Goal: Information Seeking & Learning: Check status

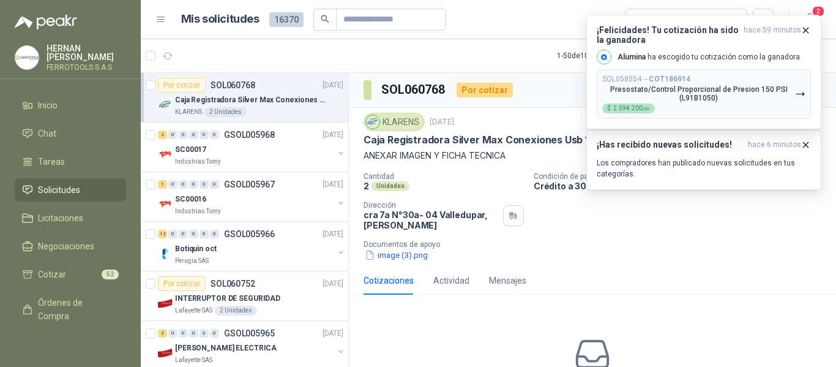
drag, startPoint x: 0, startPoint y: 0, endPoint x: 558, endPoint y: 305, distance: 636.0
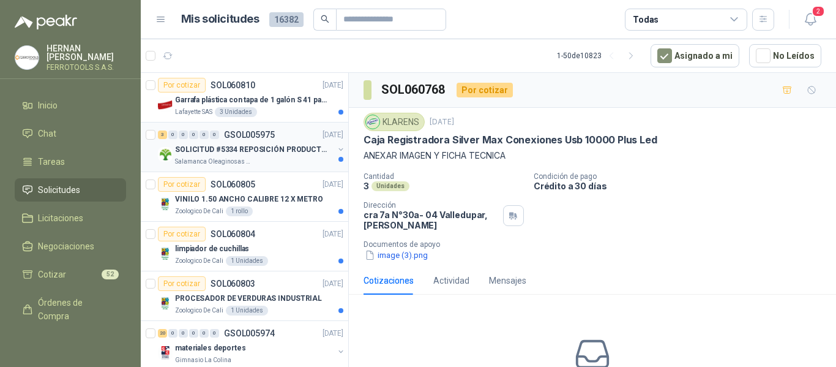
click at [283, 165] on div "Salamanca Oleaginosas SAS" at bounding box center [254, 162] width 159 height 10
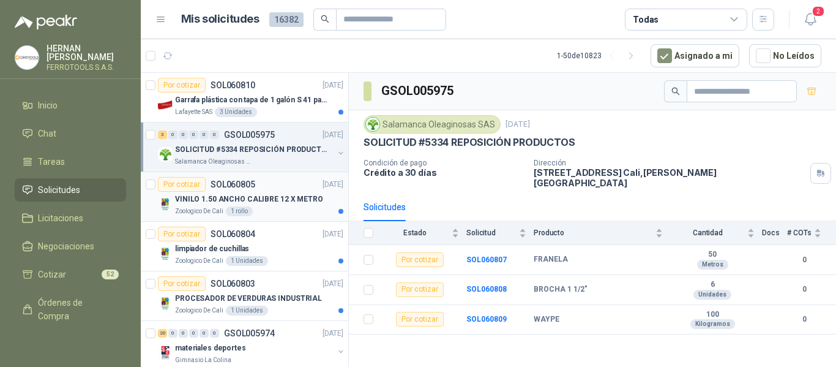
click at [280, 209] on div "Zoologico De Cali 1 rollo" at bounding box center [259, 211] width 168 height 10
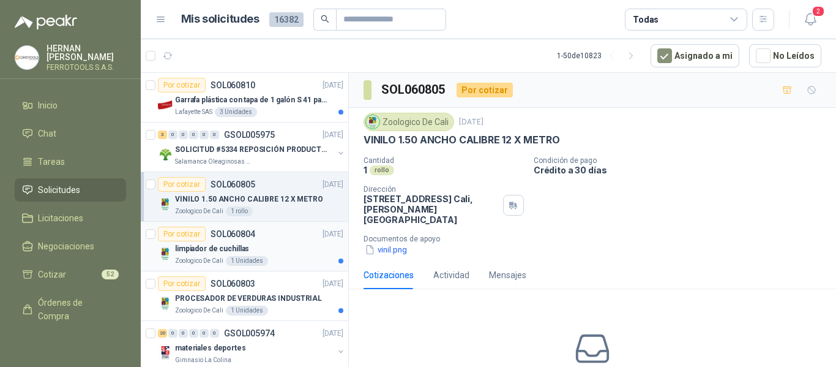
click at [299, 249] on div "limpiador de cuchillas" at bounding box center [259, 248] width 168 height 15
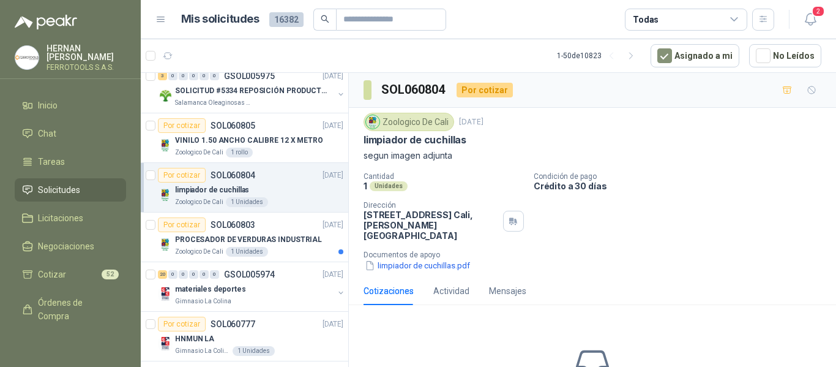
scroll to position [61, 0]
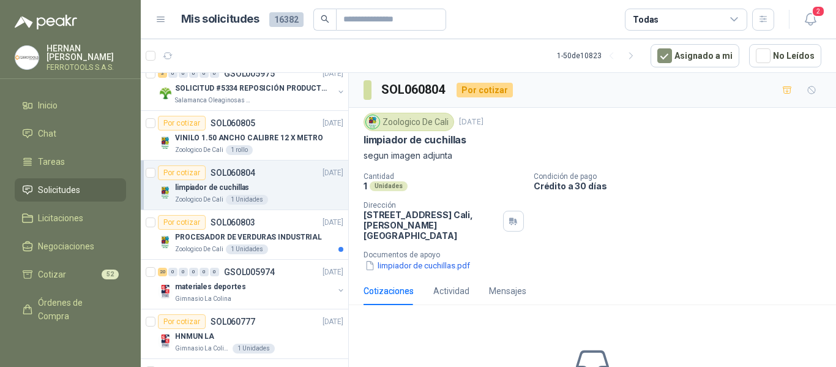
click at [299, 249] on div "Zoologico De Cali 1 Unidades" at bounding box center [259, 249] width 168 height 10
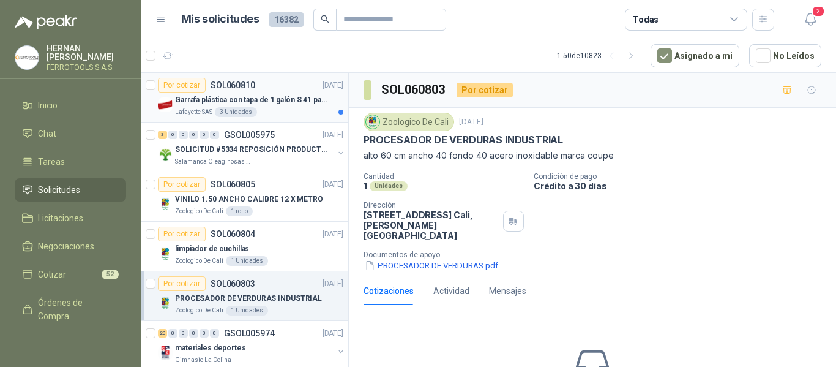
click at [289, 90] on div "Por cotizar SOL060810 14/10/25" at bounding box center [250, 85] width 185 height 15
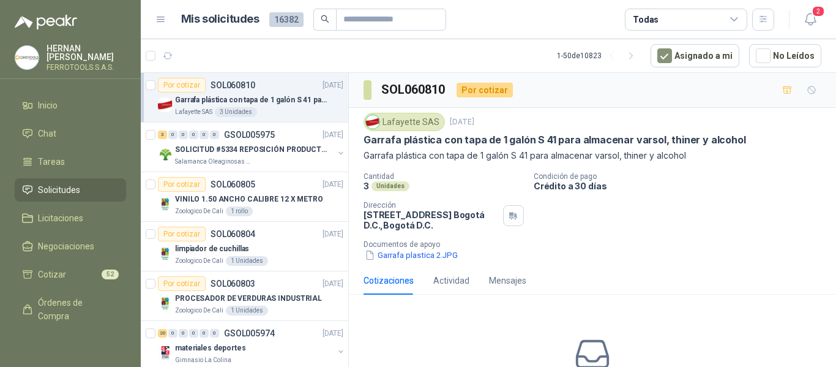
click at [263, 105] on p "Garrafa plástica con tapa de 1 galón S 41 para almacenar varsol, thiner y alcoh…" at bounding box center [251, 100] width 152 height 12
click at [284, 142] on div "SOLICITUD #5334 REPOSICIÓN PRODUCTOS" at bounding box center [254, 149] width 159 height 15
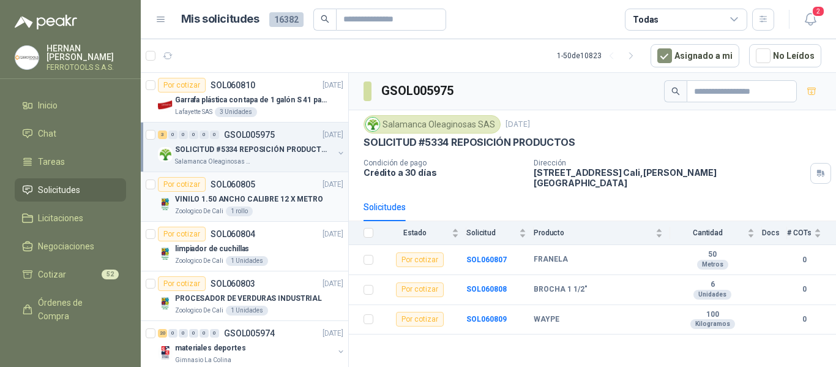
click at [296, 205] on div "VINILO 1.50 ANCHO CALIBRE 12 X METRO" at bounding box center [259, 199] width 168 height 15
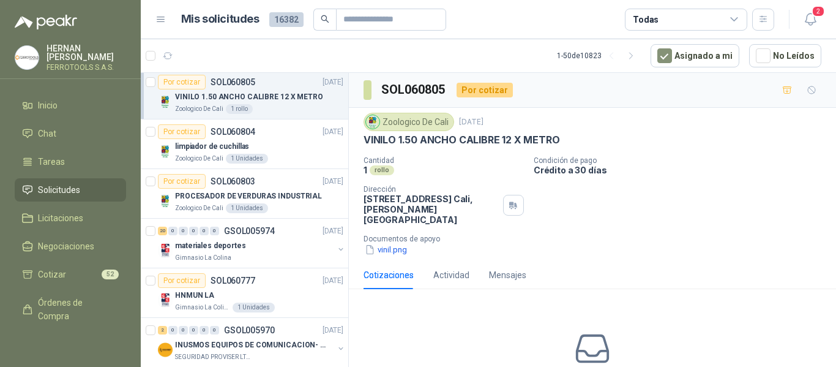
scroll to position [122, 0]
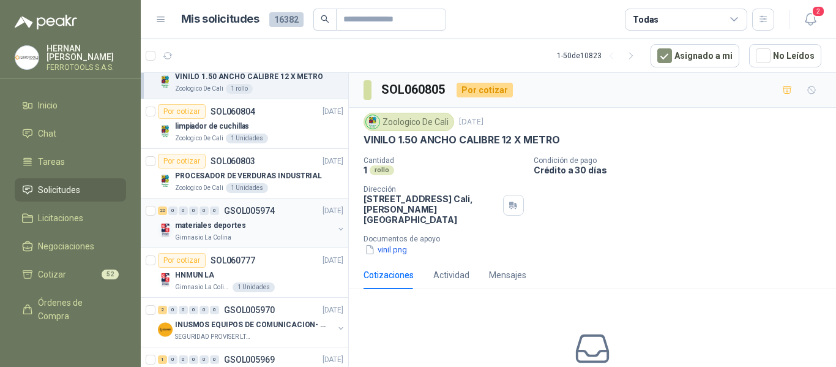
click at [288, 224] on div "materiales deportes" at bounding box center [254, 225] width 159 height 15
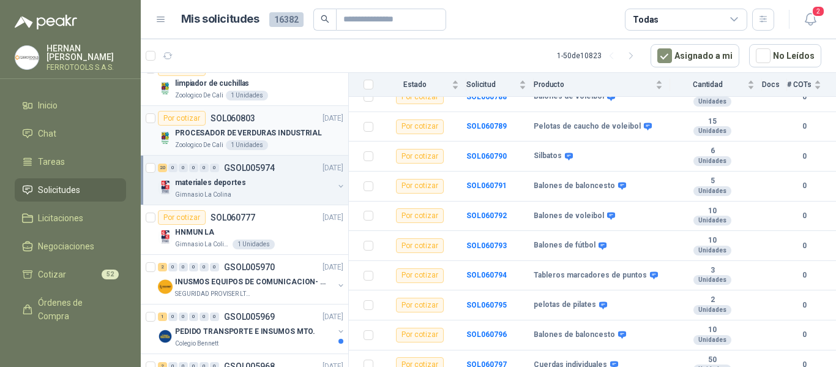
scroll to position [245, 0]
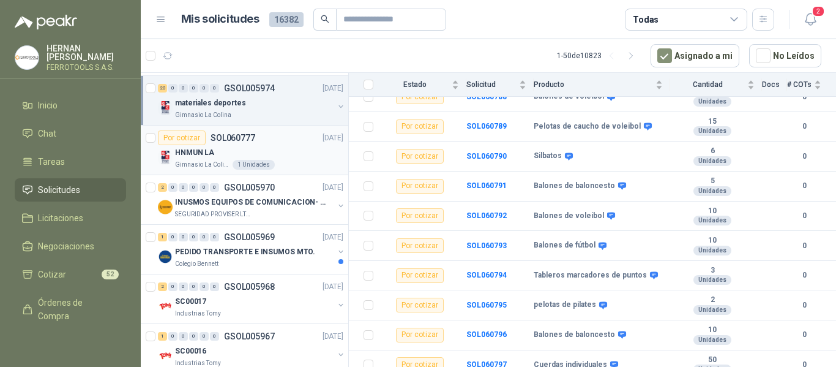
click at [256, 155] on div "HNMUN LA" at bounding box center [259, 152] width 168 height 15
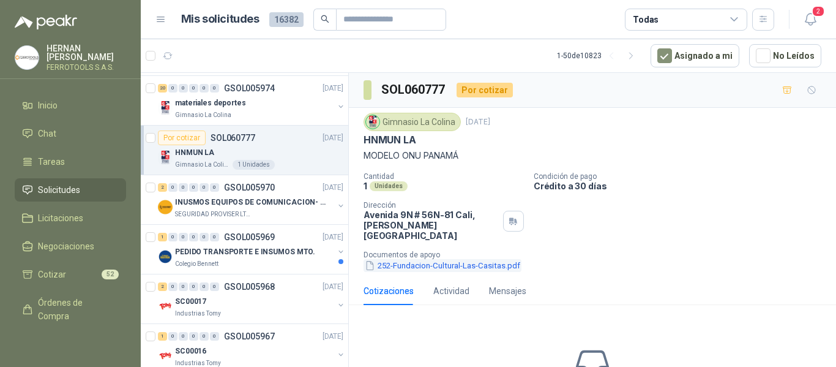
click at [464, 259] on button "252-Fundacion-Cultural-Las-Casitas.pdf" at bounding box center [443, 265] width 158 height 13
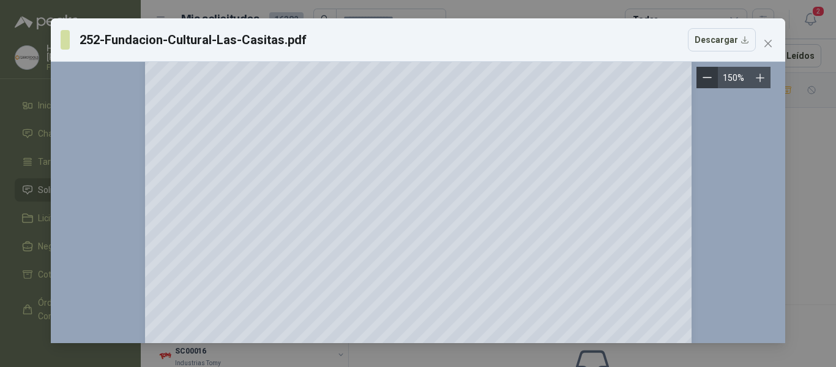
scroll to position [1293, 0]
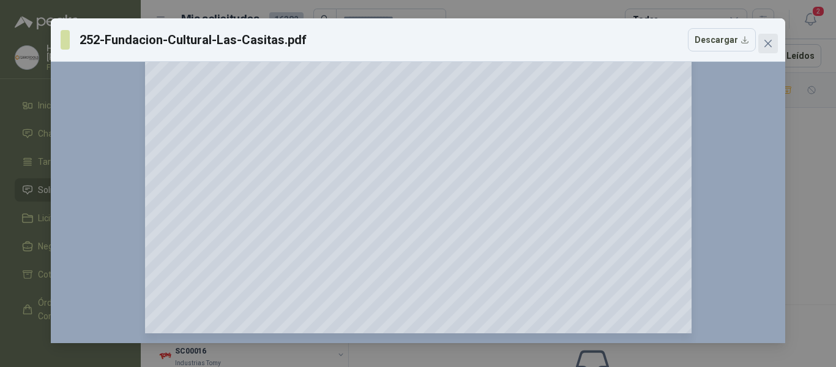
click at [769, 43] on icon "close" at bounding box center [767, 43] width 7 height 7
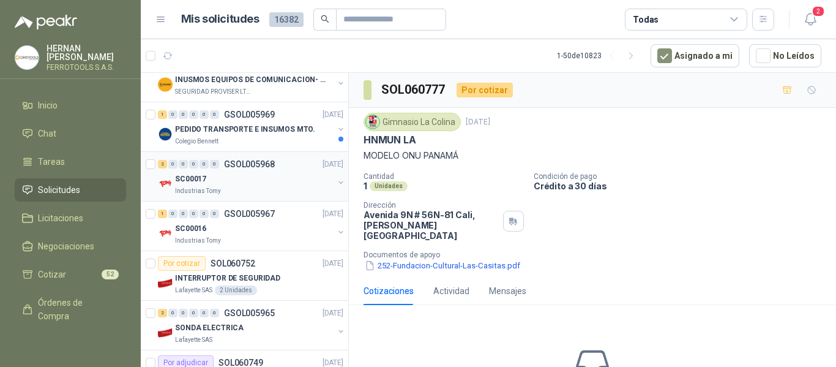
scroll to position [306, 0]
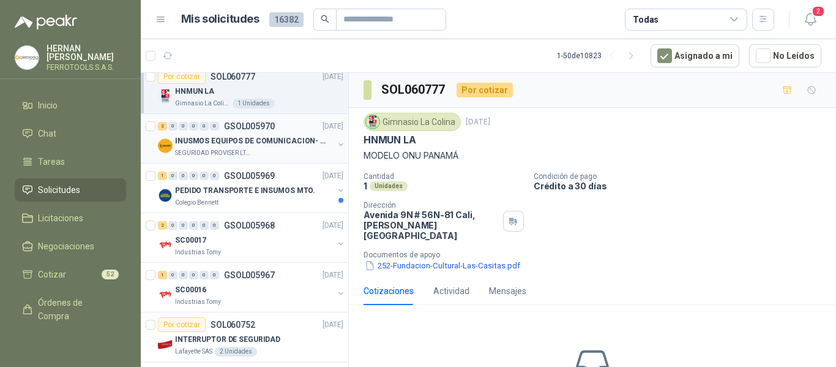
click at [289, 148] on div "INUSMOS EQUIPOS DE COMUNICACION- DGP 8550" at bounding box center [254, 140] width 159 height 15
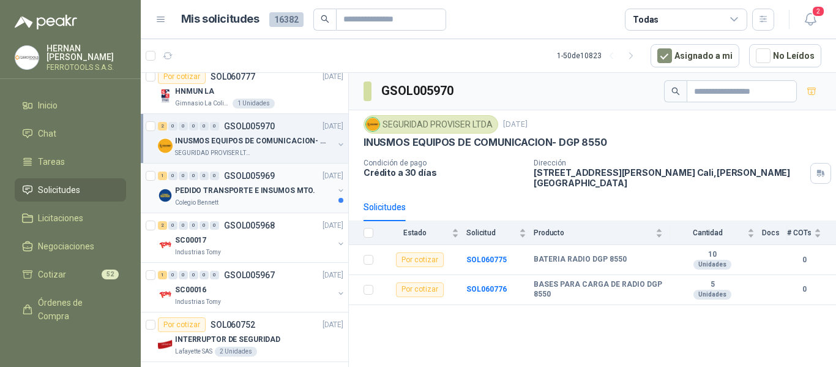
click at [280, 192] on p "PEDIDO TRANSPORTE E INSUMOS MTO." at bounding box center [245, 191] width 140 height 12
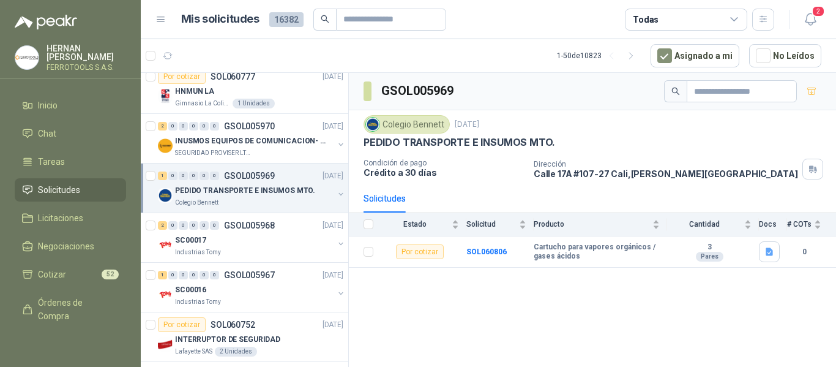
scroll to position [367, 0]
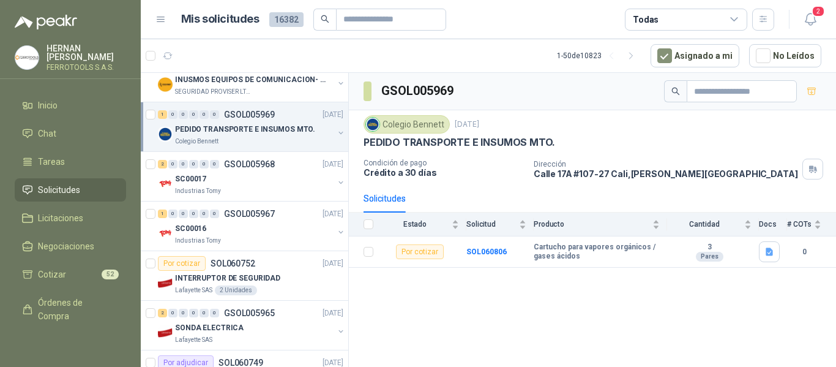
click at [261, 188] on div "Industrias Tomy" at bounding box center [254, 191] width 159 height 10
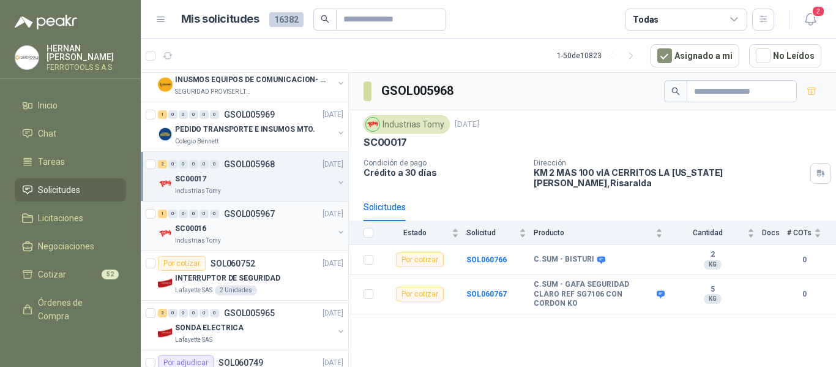
click at [261, 243] on div "Industrias Tomy" at bounding box center [254, 241] width 159 height 10
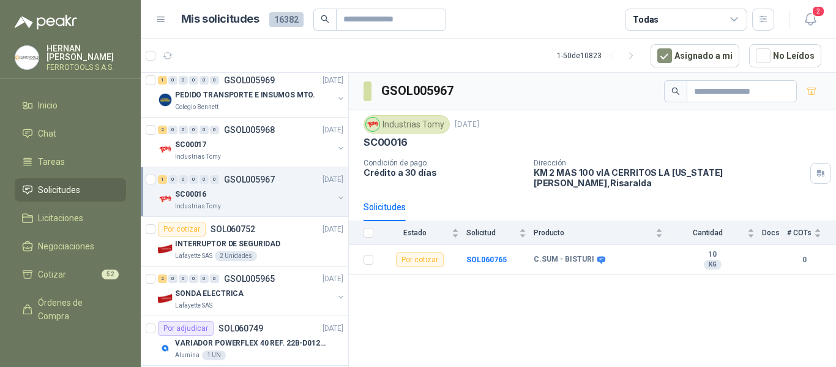
scroll to position [428, 0]
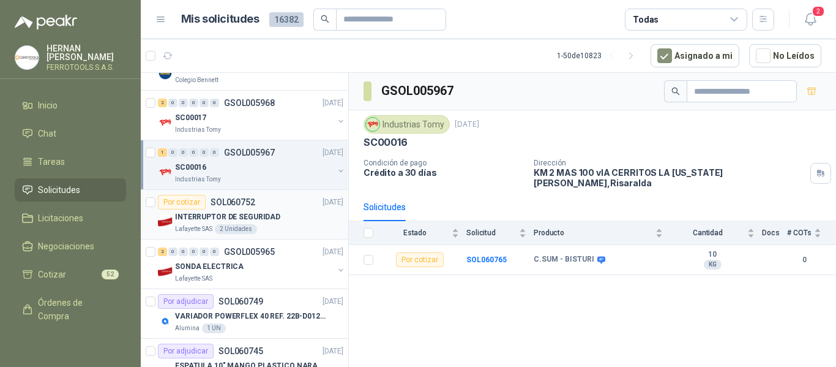
click at [272, 220] on p "INTERRUPTOR DE SEGURIDAD" at bounding box center [227, 217] width 105 height 12
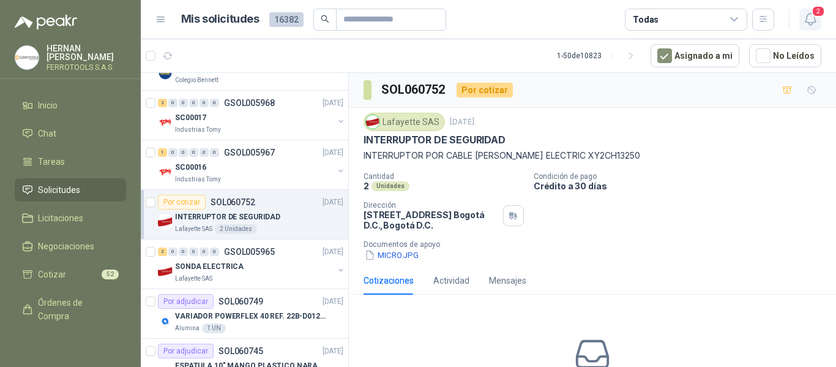
click at [814, 20] on icon "button" at bounding box center [810, 19] width 10 height 12
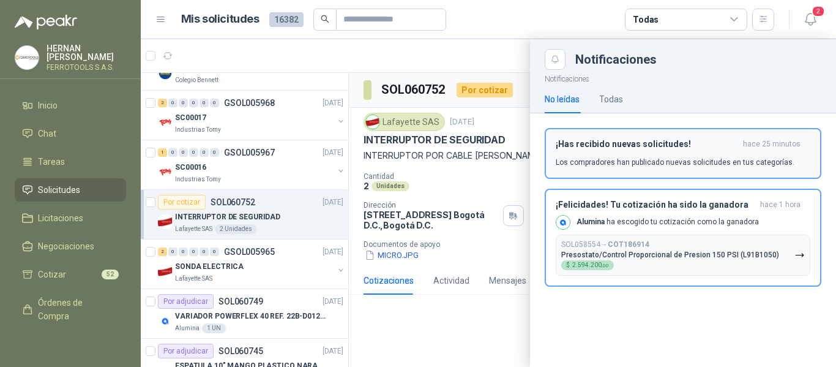
click at [722, 149] on div "¡Has recibido nuevas solicitudes! hace 25 minutos Los compradores han publicado…" at bounding box center [683, 153] width 255 height 29
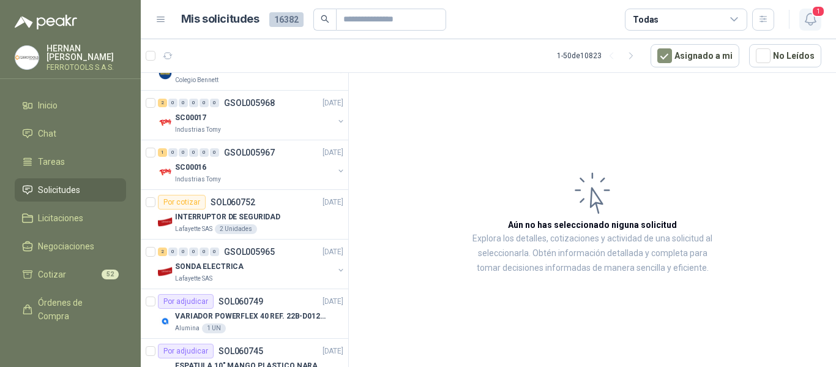
drag, startPoint x: 817, startPoint y: 16, endPoint x: 806, endPoint y: 26, distance: 14.3
click at [817, 16] on span "1" at bounding box center [818, 12] width 13 height 12
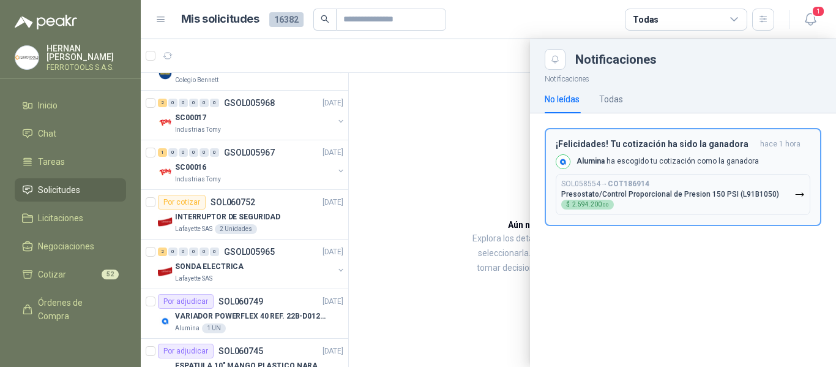
click at [667, 195] on p "Presostato/Control Proporcional de Presion 150 PSI (L91B1050)" at bounding box center [670, 194] width 218 height 9
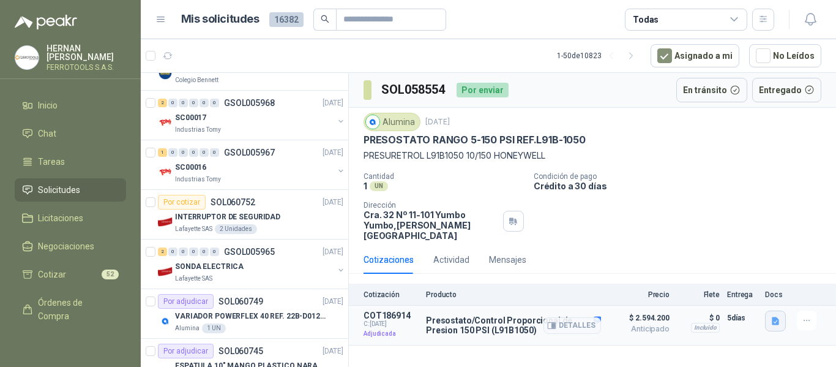
click at [774, 317] on icon "button" at bounding box center [775, 321] width 7 height 8
click at [757, 283] on button "image.png" at bounding box center [751, 283] width 53 height 13
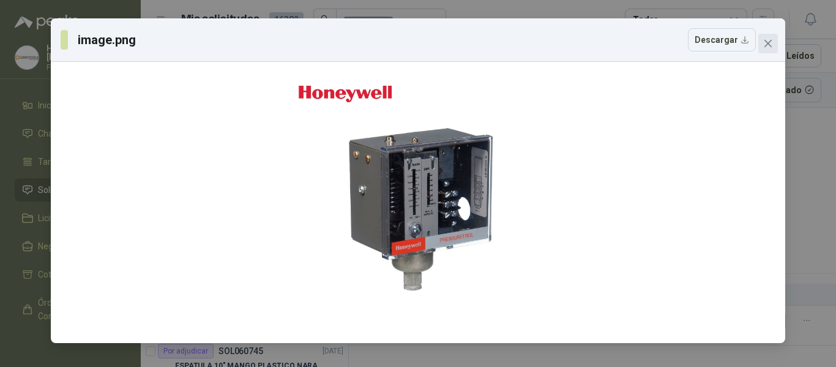
click at [769, 42] on icon "close" at bounding box center [767, 43] width 7 height 7
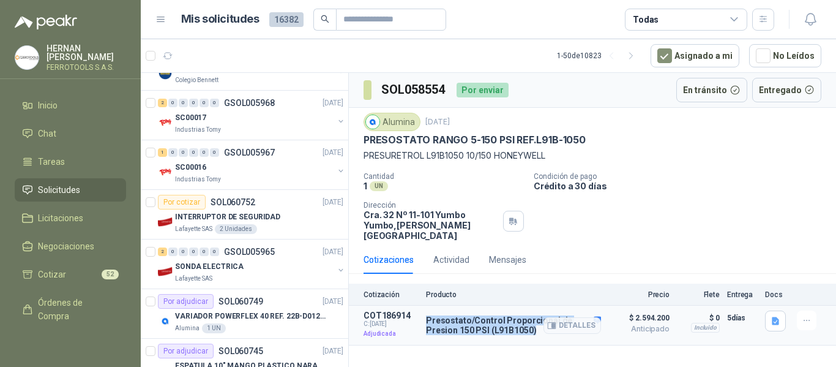
drag, startPoint x: 534, startPoint y: 323, endPoint x: 428, endPoint y: 305, distance: 107.4
click at [425, 307] on article "COT186914 C: 06/10/2025 Adjudicada Presostato/Control Proporcional de Presion 1…" at bounding box center [592, 325] width 487 height 40
copy p "Presostato/Control Proporcional de Presion 150 PSI (L91B1050)"
